Goal: Navigation & Orientation: Find specific page/section

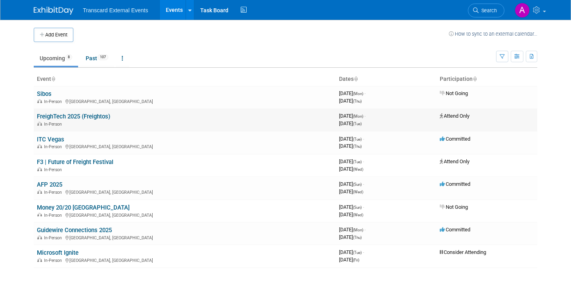
click at [124, 115] on td "FreighTech 2025 (Freightos) In-Person" at bounding box center [185, 120] width 302 height 23
click at [109, 115] on link "FreighTech 2025 (Freightos)" at bounding box center [73, 116] width 73 height 7
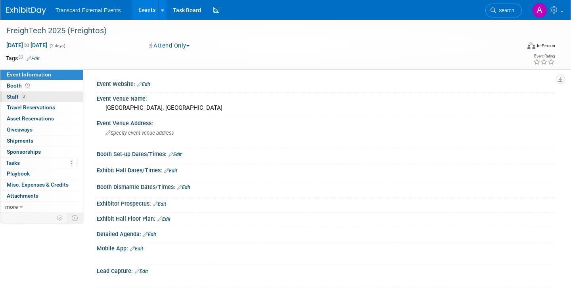
click at [37, 99] on link "3 Staff 3" at bounding box center [41, 97] width 82 height 11
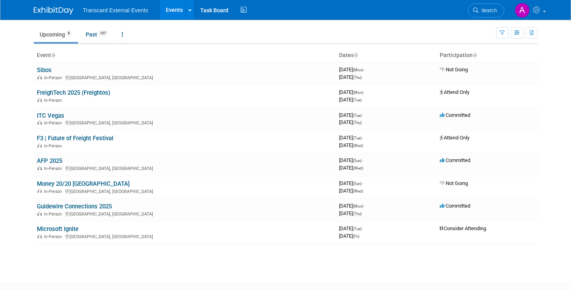
scroll to position [18, 0]
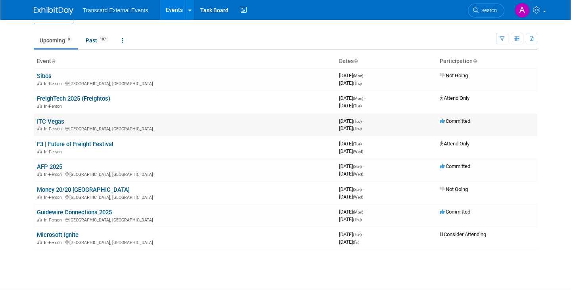
click at [52, 123] on link "ITC Vegas" at bounding box center [50, 121] width 27 height 7
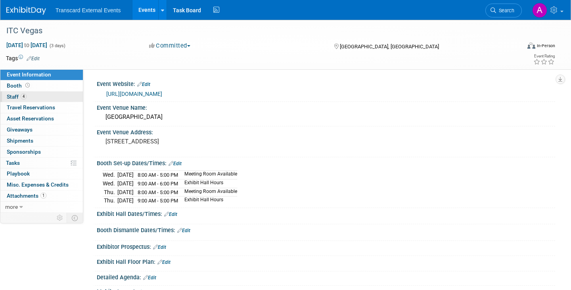
click at [48, 95] on link "4 Staff 4" at bounding box center [41, 97] width 82 height 11
